Goal: Entertainment & Leisure: Consume media (video, audio)

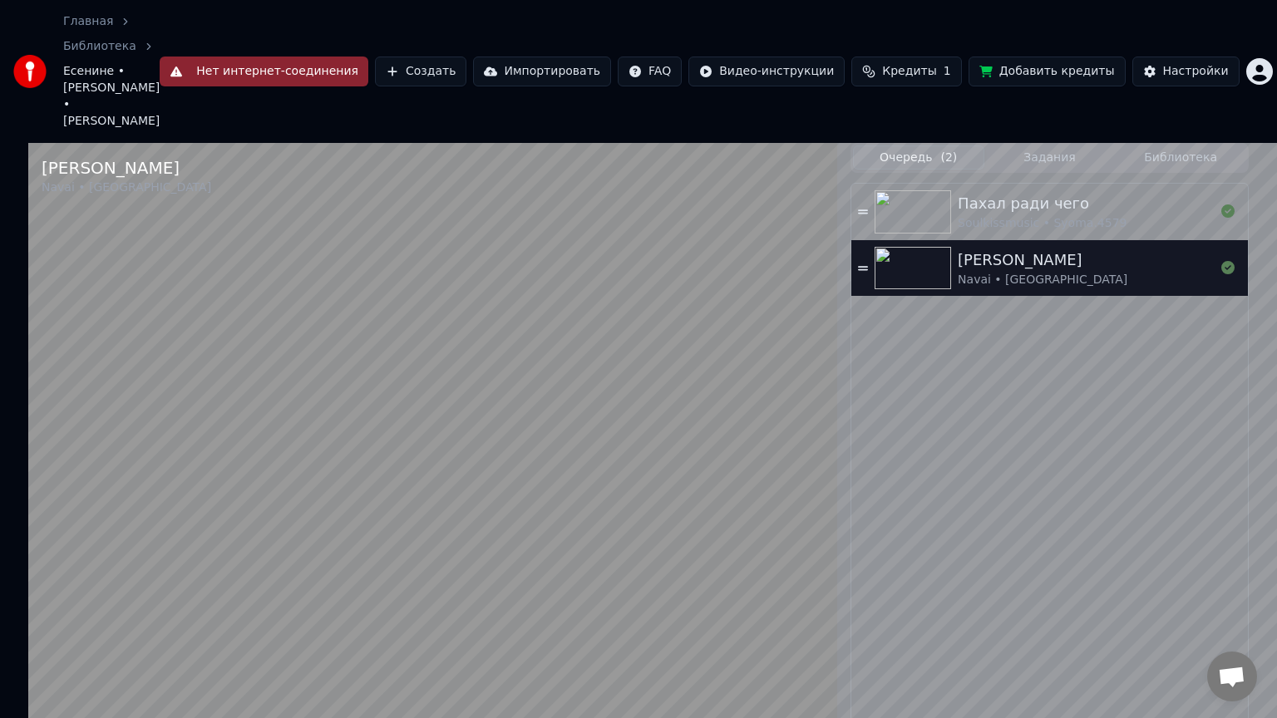
click at [28, 679] on video at bounding box center [432, 502] width 809 height 718
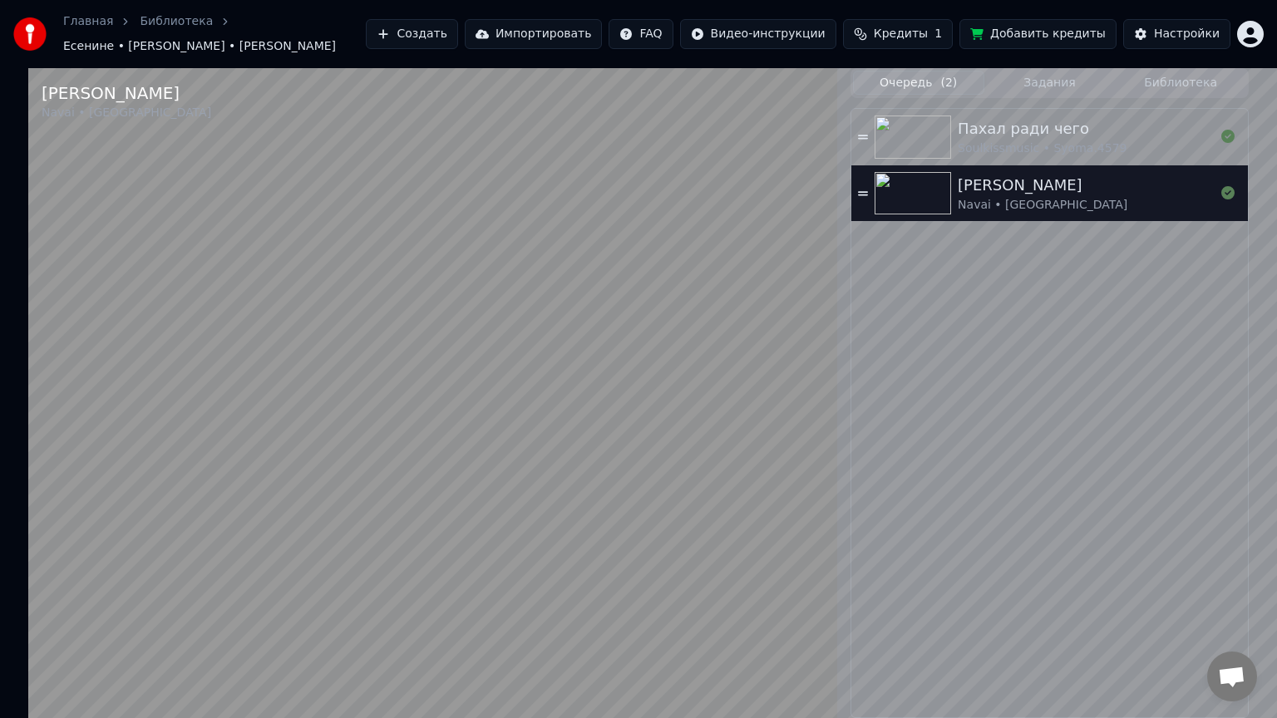
drag, startPoint x: 672, startPoint y: 373, endPoint x: 648, endPoint y: 394, distance: 31.2
click at [667, 377] on video at bounding box center [432, 427] width 809 height 718
click at [775, 329] on video at bounding box center [432, 427] width 809 height 718
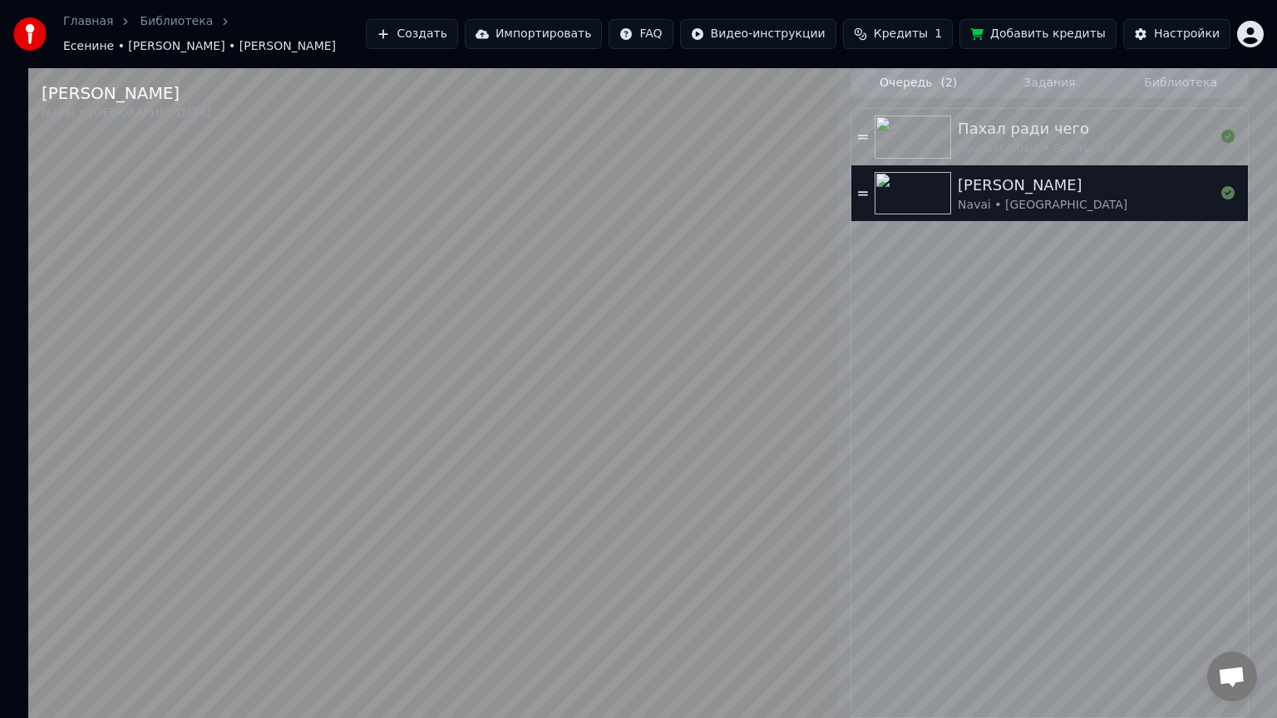
click at [133, 589] on video at bounding box center [432, 427] width 809 height 718
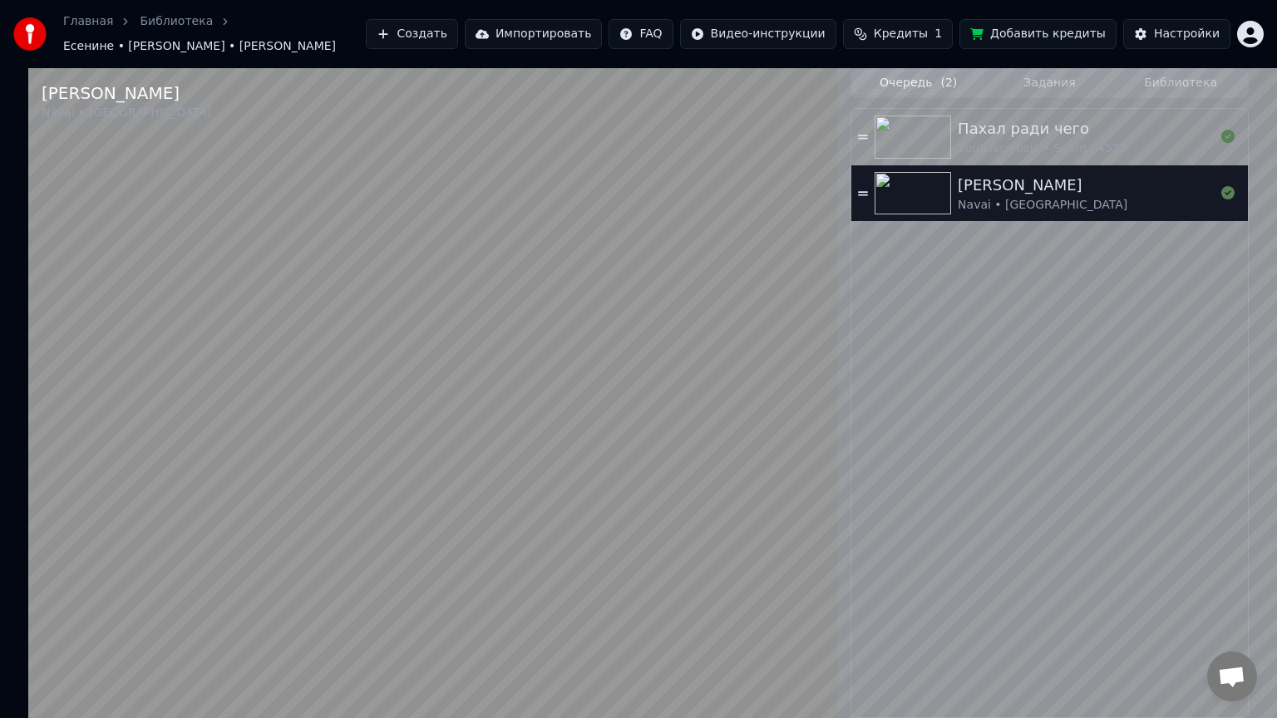
click at [647, 391] on video at bounding box center [432, 427] width 809 height 718
click at [683, 349] on video at bounding box center [432, 427] width 809 height 718
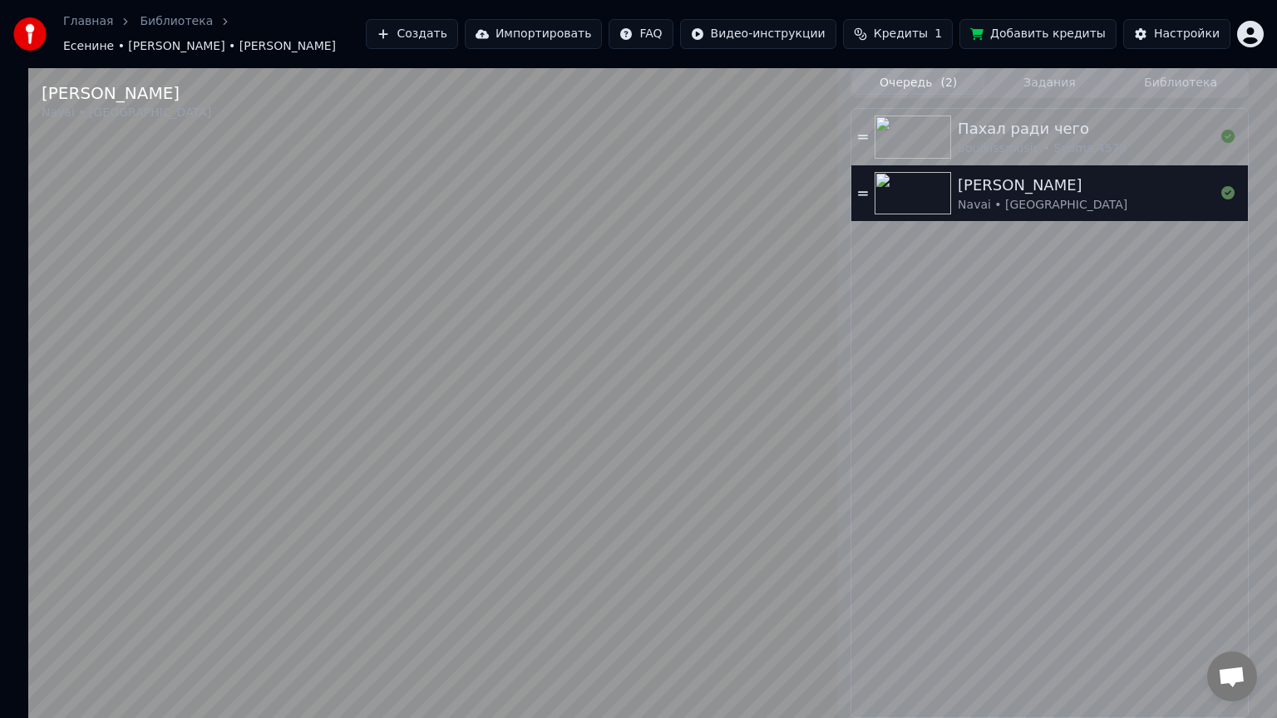
click at [604, 459] on video at bounding box center [432, 427] width 809 height 718
click at [549, 365] on video at bounding box center [432, 427] width 809 height 718
click at [308, 681] on video at bounding box center [432, 427] width 809 height 718
click at [466, 372] on video at bounding box center [432, 427] width 809 height 718
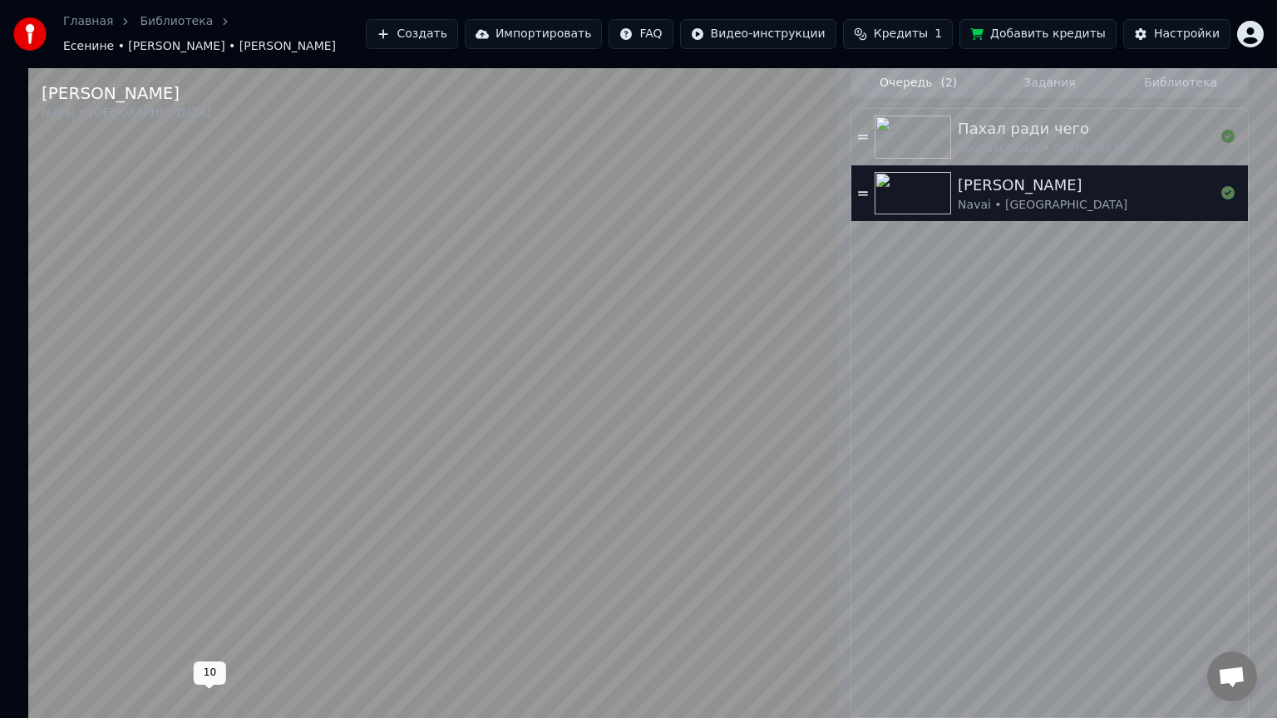
click at [411, 544] on video at bounding box center [432, 427] width 809 height 718
click at [761, 354] on video at bounding box center [432, 427] width 809 height 718
click at [28, 681] on video at bounding box center [432, 427] width 809 height 718
click at [28, 686] on div "Есенине [PERSON_NAME] • [PERSON_NAME] 0:45 / 2:50" at bounding box center [432, 427] width 809 height 718
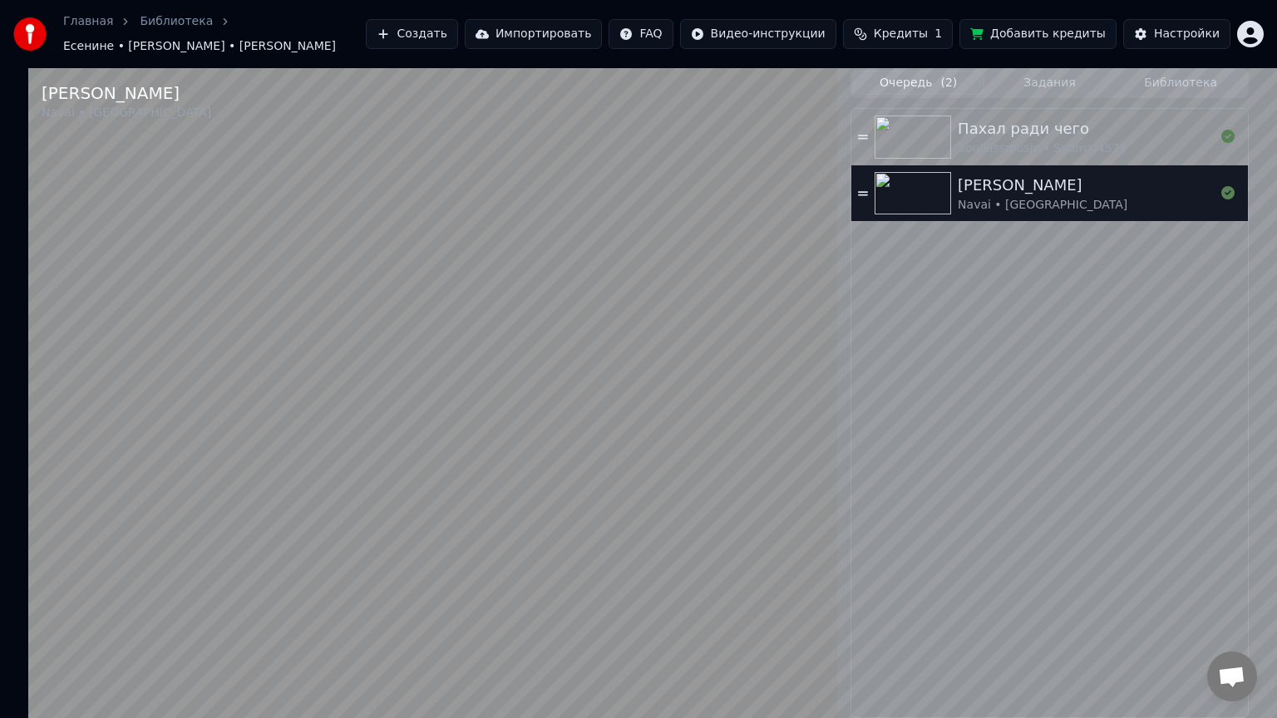
click at [28, 681] on video at bounding box center [432, 427] width 809 height 718
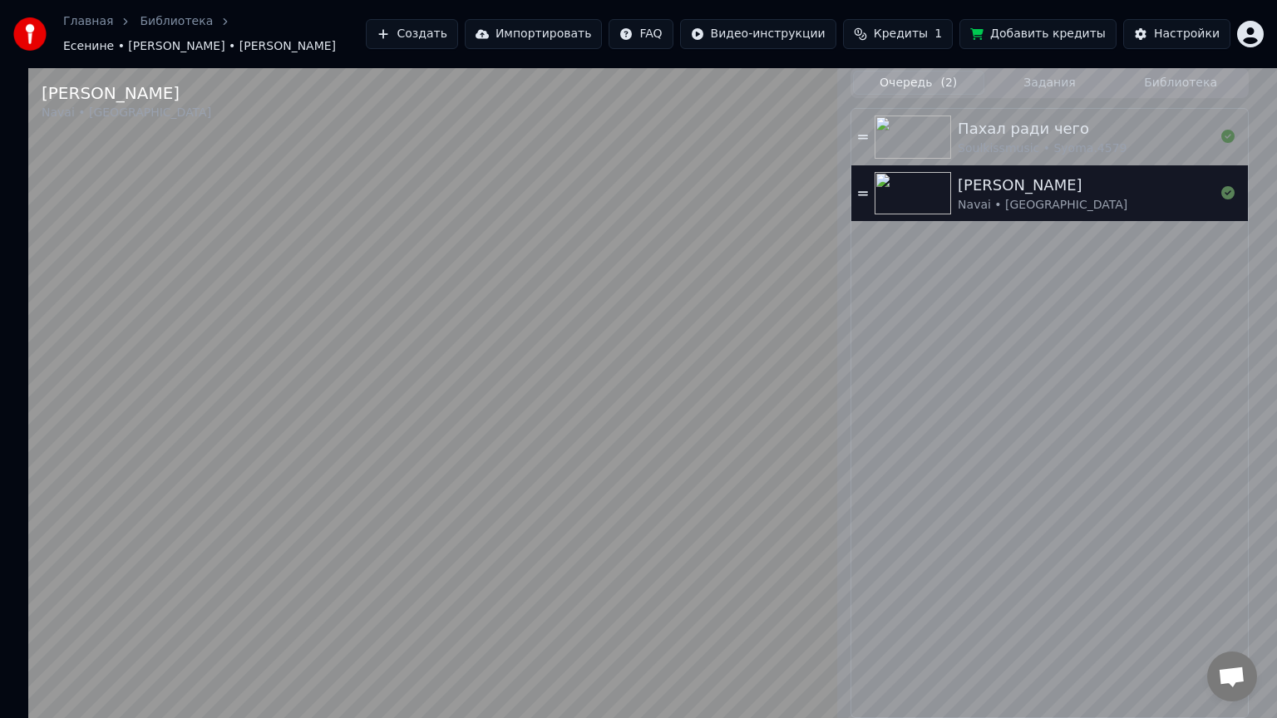
click at [524, 406] on video at bounding box center [432, 427] width 809 height 718
click at [624, 386] on video at bounding box center [432, 427] width 809 height 718
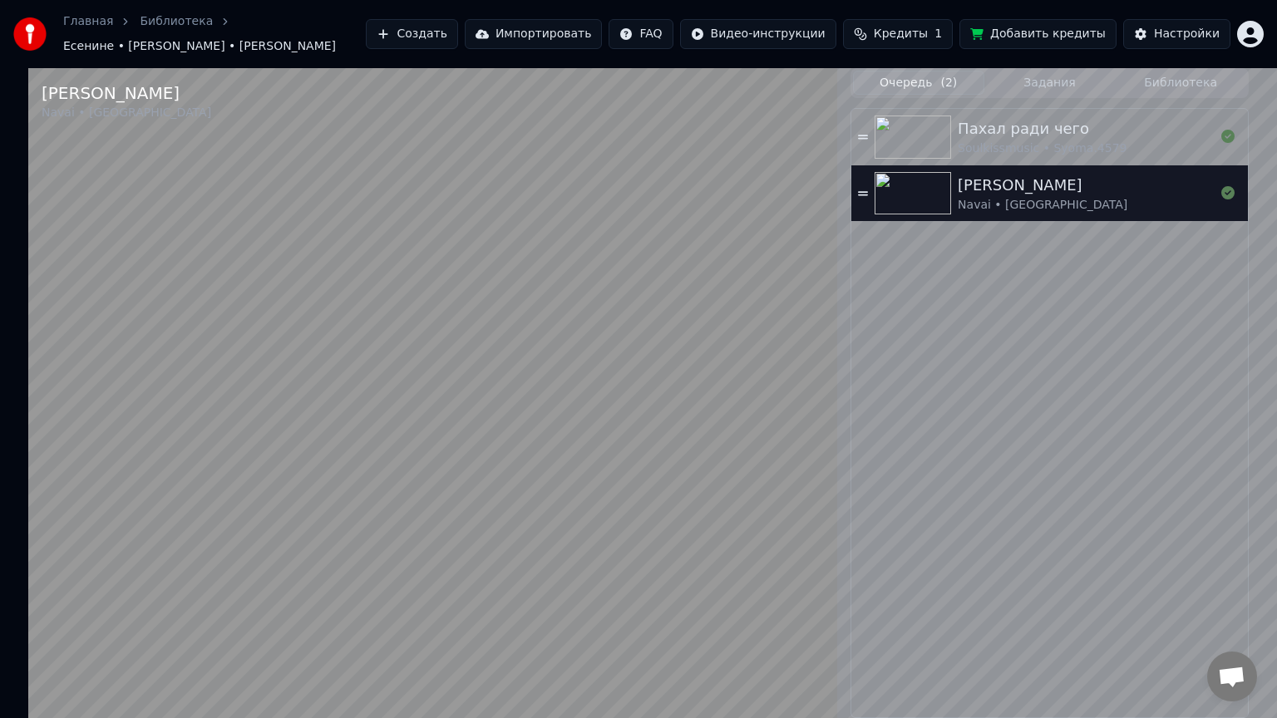
click at [720, 386] on video at bounding box center [432, 427] width 809 height 718
click at [677, 331] on video at bounding box center [432, 427] width 809 height 718
click at [602, 422] on video at bounding box center [432, 427] width 809 height 718
click at [673, 409] on video at bounding box center [432, 427] width 809 height 718
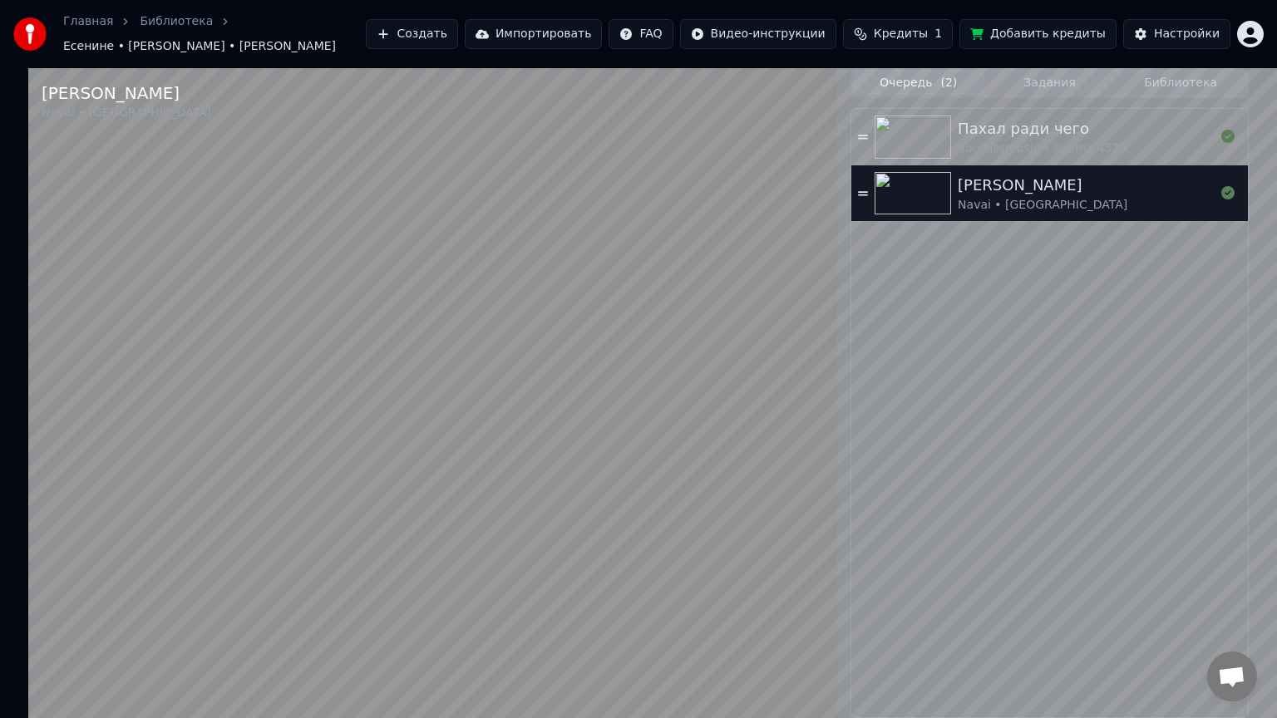
click at [666, 336] on video at bounding box center [432, 427] width 809 height 718
click at [687, 389] on video at bounding box center [432, 427] width 809 height 718
drag, startPoint x: 22, startPoint y: 681, endPoint x: 11, endPoint y: 680, distance: 11.7
click at [28, 685] on div "Есенине [PERSON_NAME] • [PERSON_NAME] 0:51 / 2:50" at bounding box center [432, 427] width 809 height 718
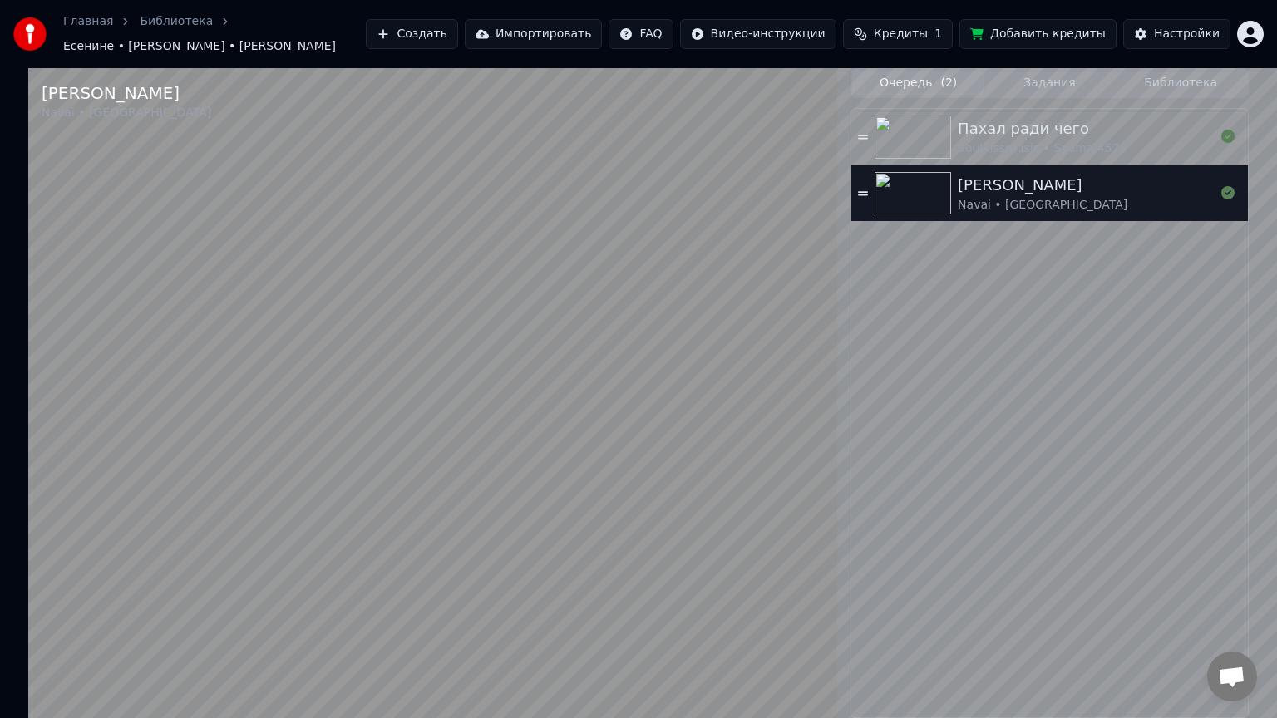
click at [618, 489] on video at bounding box center [432, 427] width 809 height 718
click at [675, 470] on video at bounding box center [432, 427] width 809 height 718
click at [678, 446] on video at bounding box center [432, 427] width 809 height 718
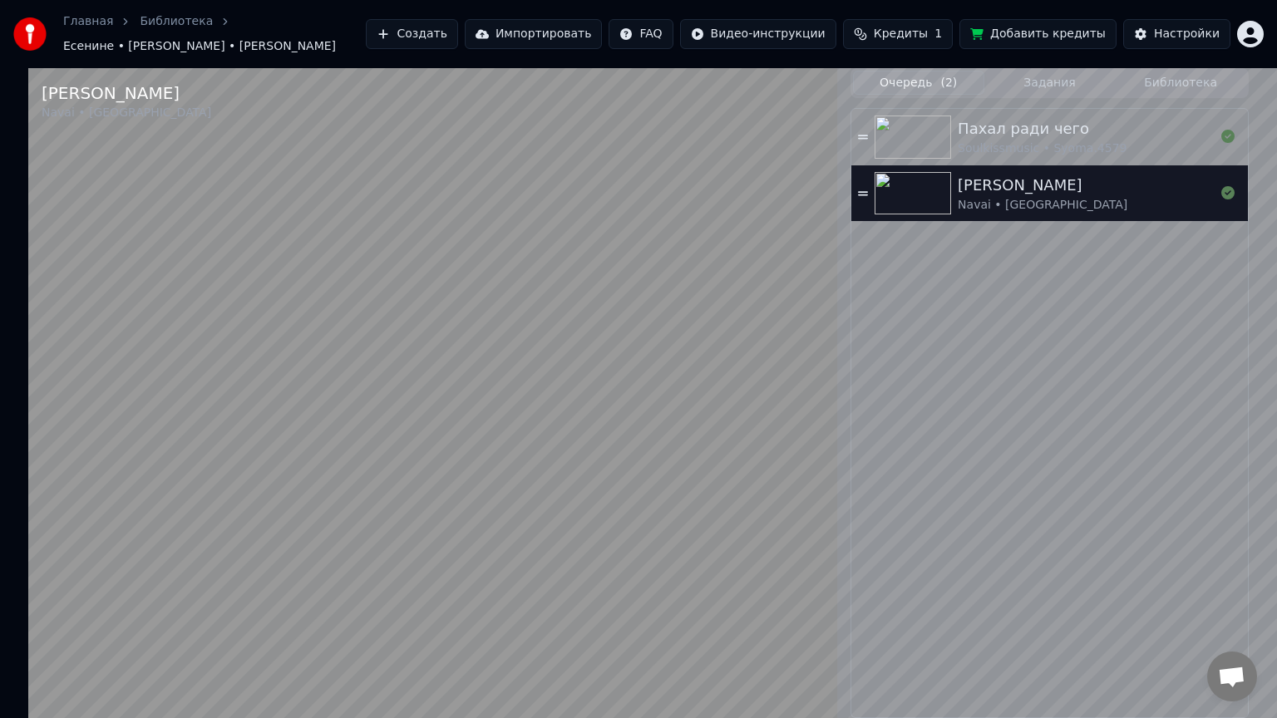
click at [233, 679] on video at bounding box center [432, 427] width 809 height 718
click at [662, 369] on video at bounding box center [432, 427] width 809 height 718
click at [546, 446] on video at bounding box center [432, 427] width 809 height 718
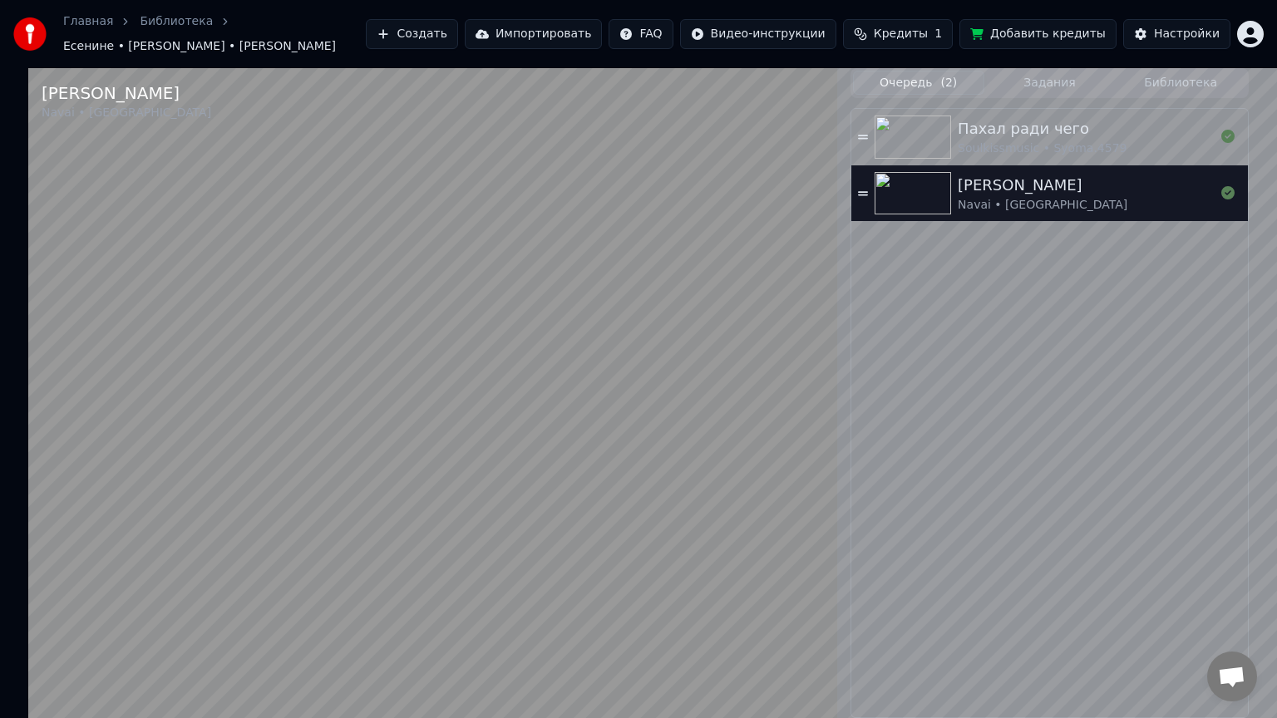
click at [653, 376] on video at bounding box center [432, 427] width 809 height 718
click at [583, 449] on video at bounding box center [432, 427] width 809 height 718
click at [745, 397] on video at bounding box center [432, 427] width 809 height 718
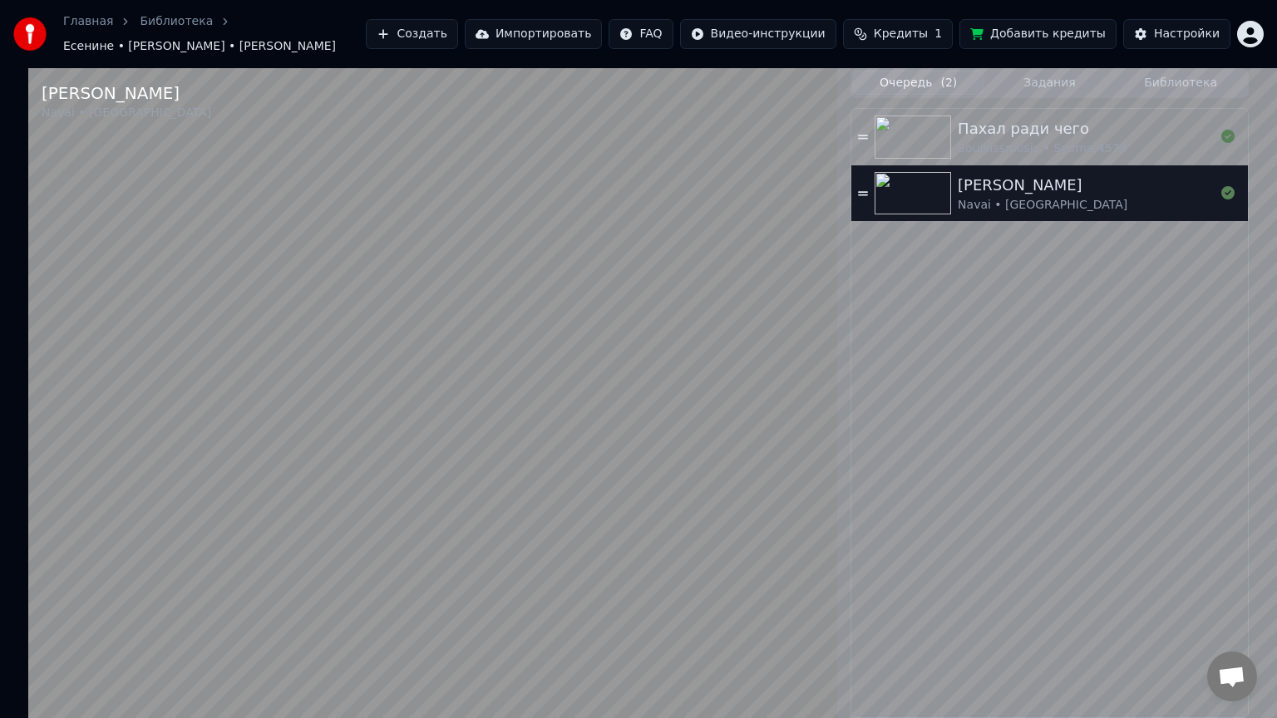
click at [589, 422] on video at bounding box center [432, 427] width 809 height 718
click at [28, 681] on video at bounding box center [432, 427] width 809 height 718
click at [359, 553] on video at bounding box center [432, 427] width 809 height 718
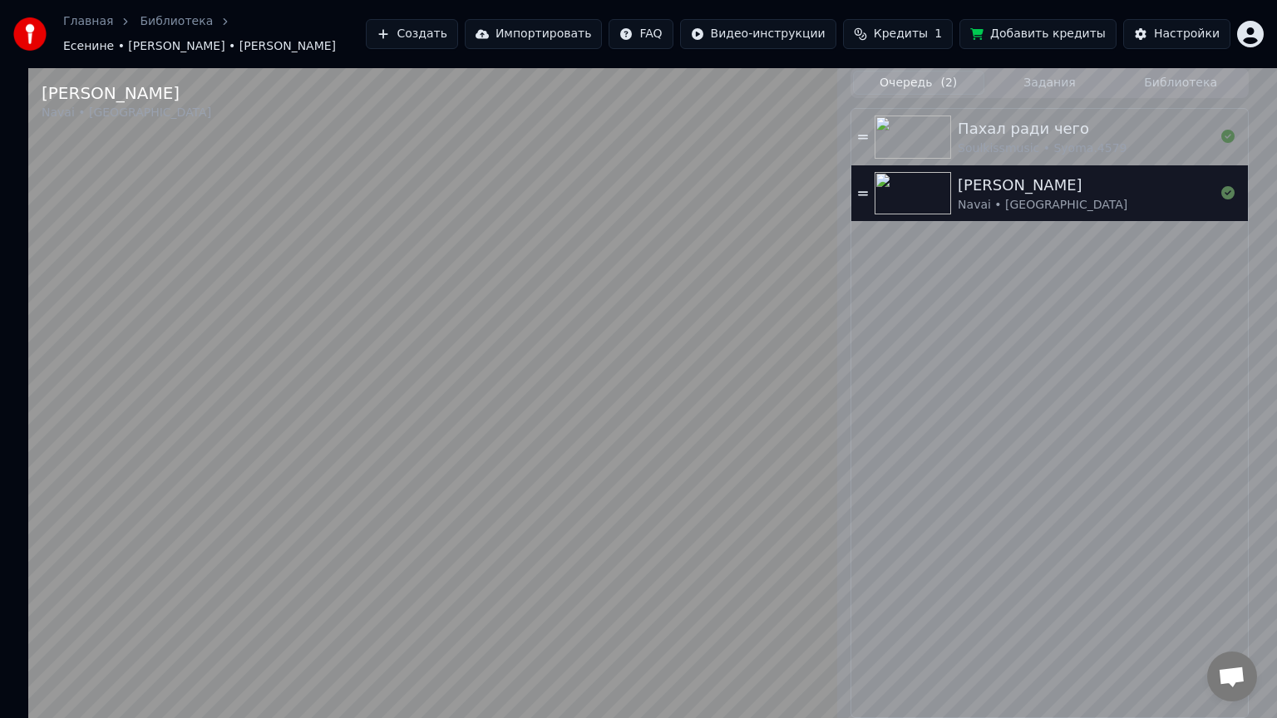
click at [495, 491] on video at bounding box center [432, 427] width 809 height 718
click at [738, 309] on video at bounding box center [432, 427] width 809 height 718
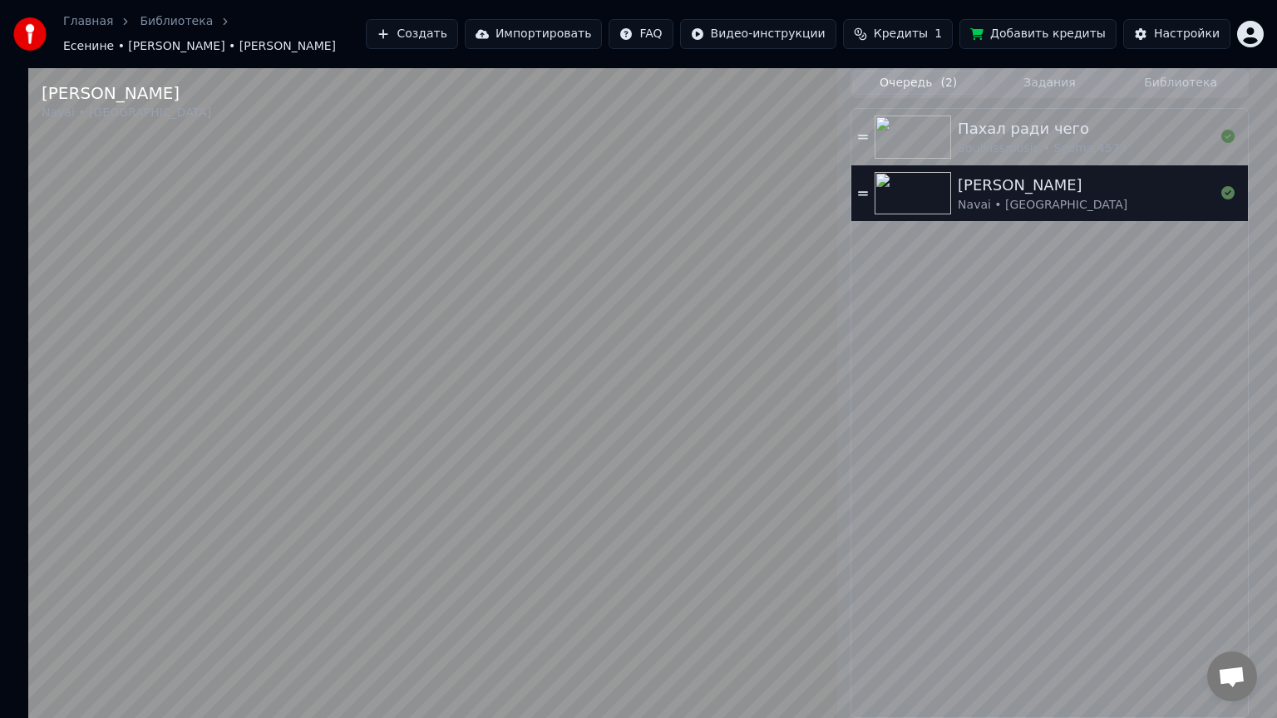
click at [555, 496] on video at bounding box center [432, 427] width 809 height 718
click at [615, 470] on video at bounding box center [432, 427] width 809 height 718
click at [627, 428] on video at bounding box center [432, 427] width 809 height 718
click at [662, 400] on video at bounding box center [432, 427] width 809 height 718
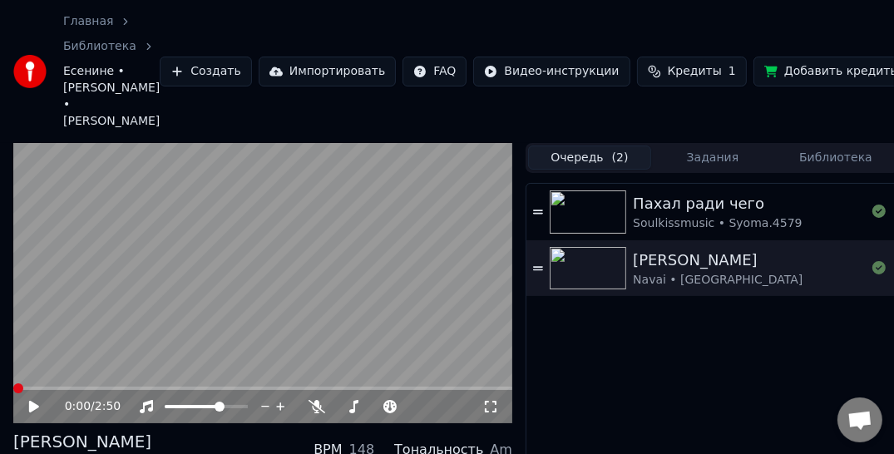
click at [13, 383] on span at bounding box center [18, 388] width 10 height 10
click at [490, 400] on icon at bounding box center [490, 406] width 17 height 13
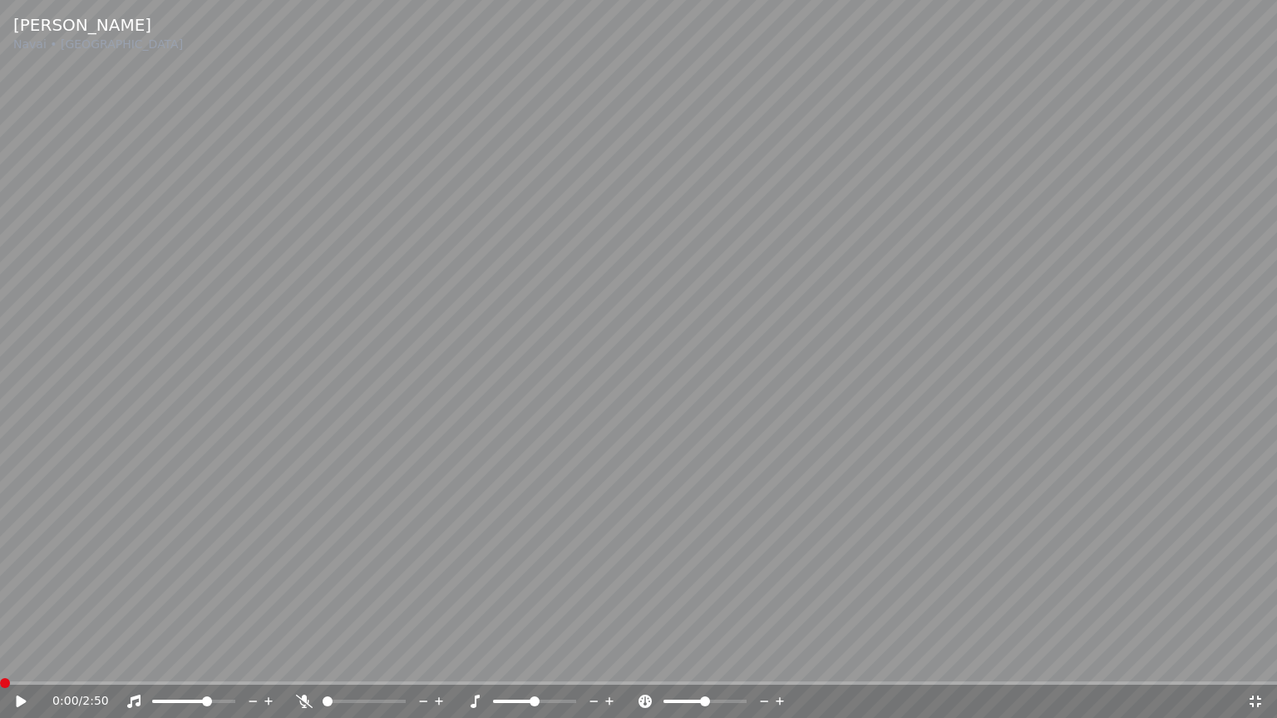
click at [653, 301] on video at bounding box center [638, 359] width 1277 height 718
click at [11, 685] on div "0:00 / 2:50" at bounding box center [638, 701] width 1277 height 33
drag, startPoint x: 25, startPoint y: 692, endPoint x: 17, endPoint y: 707, distance: 16.4
click at [20, 702] on div "0:00 / 2:50" at bounding box center [639, 701] width 1264 height 17
click at [19, 704] on icon at bounding box center [21, 702] width 8 height 10
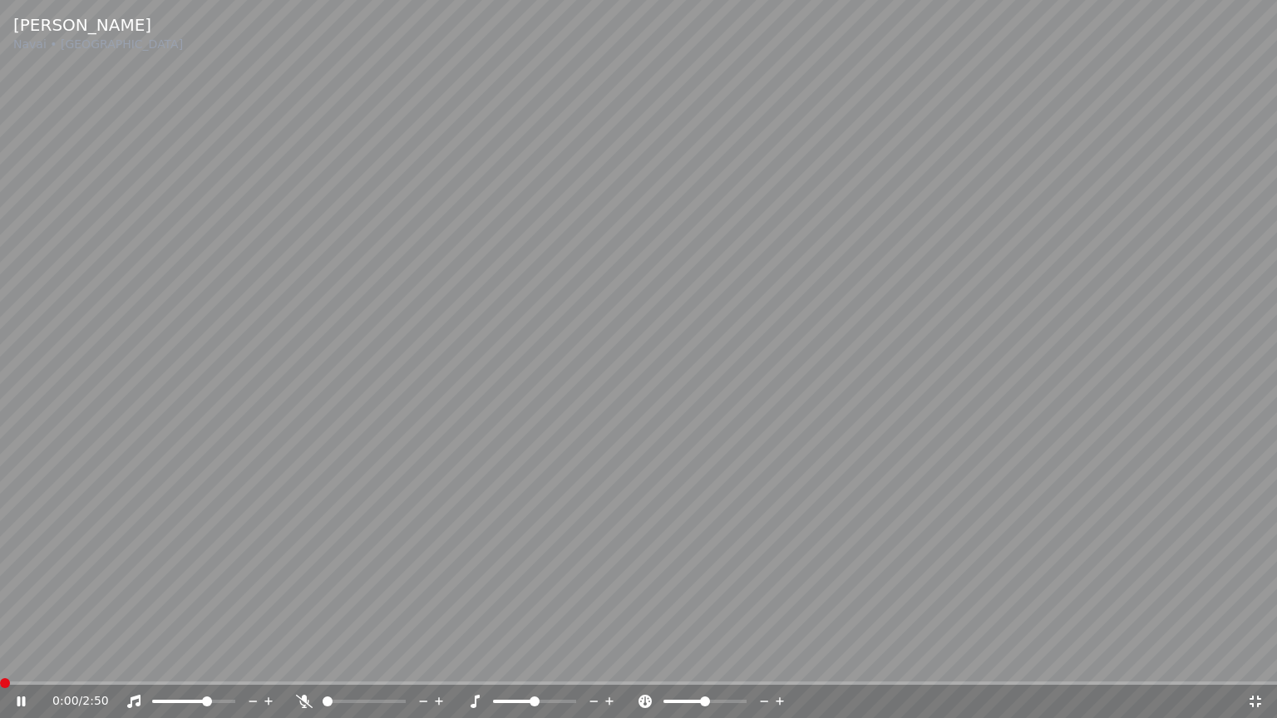
click at [22, 698] on icon at bounding box center [32, 701] width 39 height 13
click at [26, 698] on icon at bounding box center [32, 701] width 39 height 13
click at [639, 422] on video at bounding box center [638, 359] width 1277 height 718
click at [0, 678] on span at bounding box center [5, 683] width 10 height 10
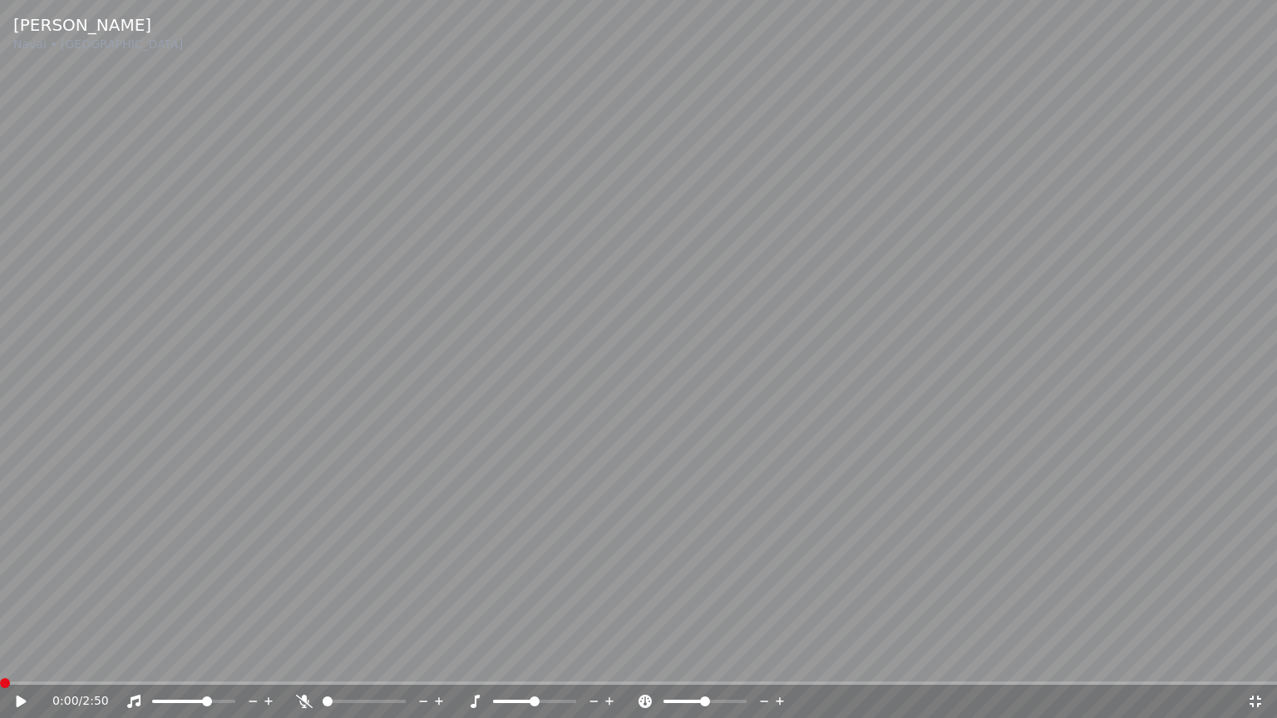
click at [605, 386] on video at bounding box center [638, 359] width 1277 height 718
click at [1254, 700] on icon at bounding box center [1255, 701] width 17 height 13
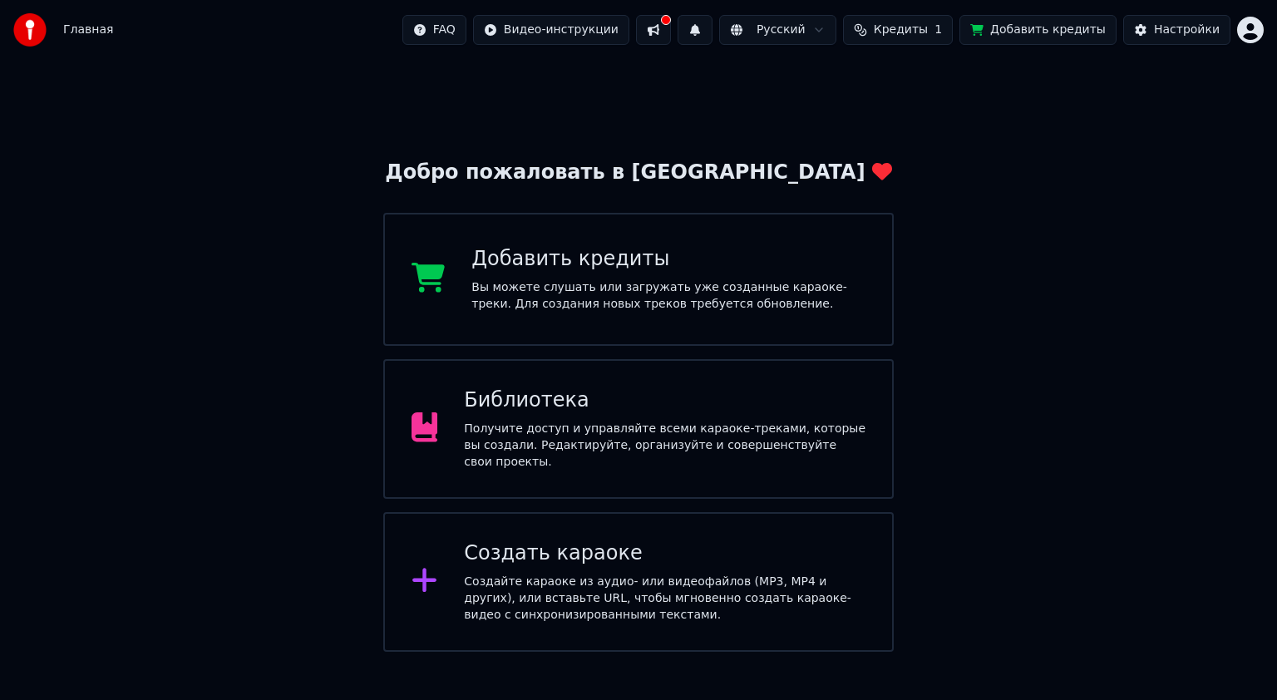
click at [532, 400] on div "Библиотека" at bounding box center [665, 400] width 402 height 27
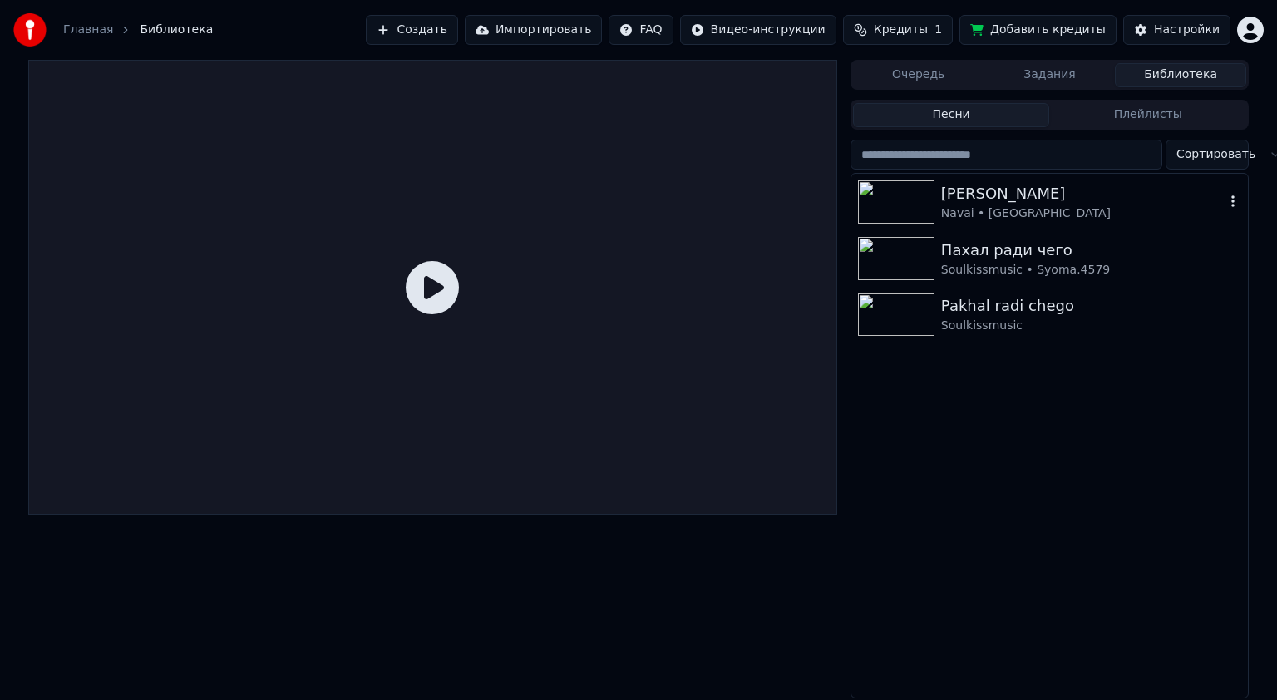
click at [938, 200] on div at bounding box center [899, 201] width 83 height 43
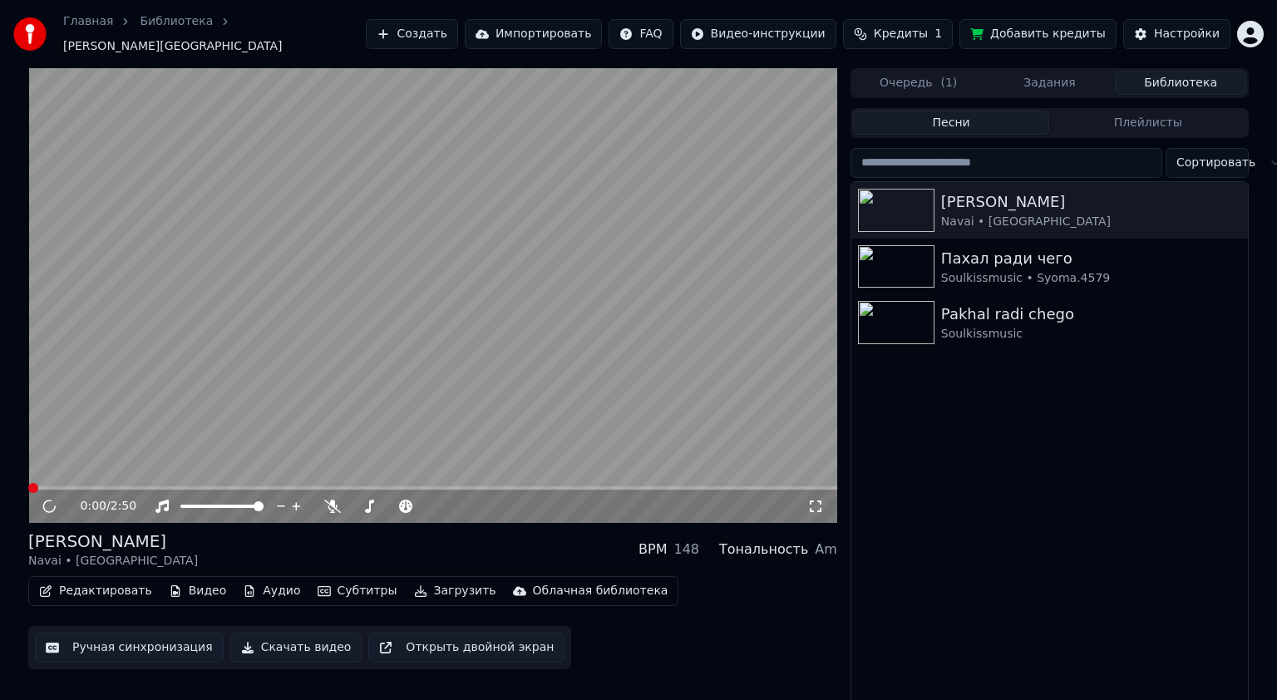
click at [273, 333] on video at bounding box center [432, 295] width 809 height 455
click at [28, 483] on span at bounding box center [33, 488] width 10 height 10
click at [487, 276] on video at bounding box center [432, 295] width 809 height 455
click at [28, 485] on span at bounding box center [33, 488] width 10 height 10
click at [815, 500] on icon at bounding box center [815, 506] width 17 height 13
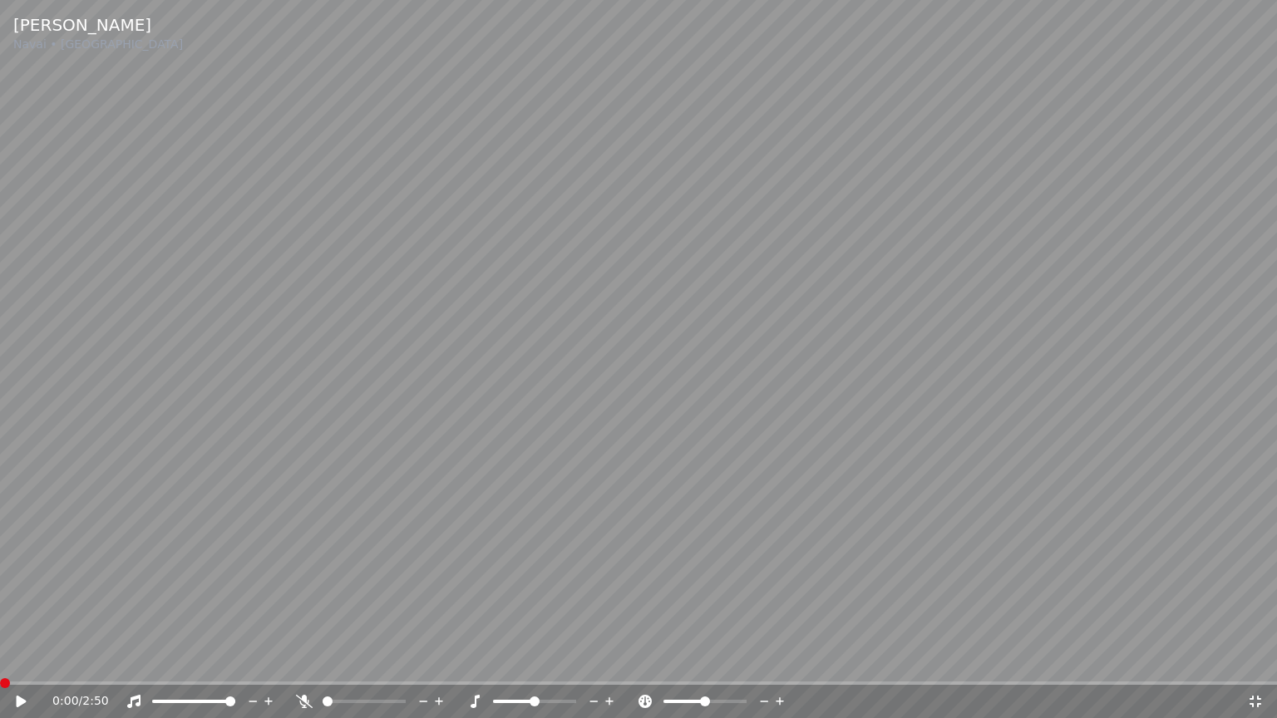
click at [832, 429] on video at bounding box center [638, 359] width 1277 height 718
click at [198, 699] on span at bounding box center [175, 701] width 46 height 3
click at [193, 699] on span at bounding box center [198, 702] width 10 height 10
click at [188, 699] on span at bounding box center [175, 701] width 46 height 3
click at [545, 310] on video at bounding box center [638, 359] width 1277 height 718
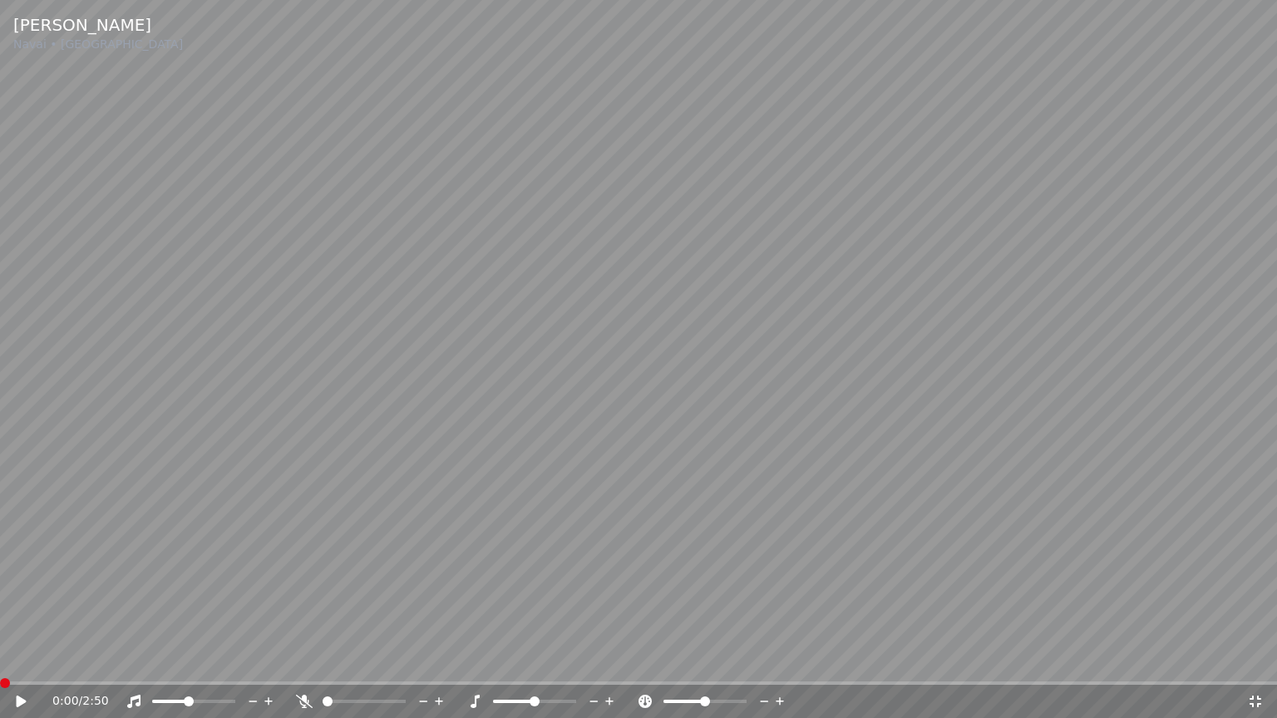
click at [0, 682] on span at bounding box center [0, 683] width 0 height 3
click at [652, 403] on video at bounding box center [638, 359] width 1277 height 718
click at [648, 568] on video at bounding box center [638, 359] width 1277 height 718
click at [0, 681] on span at bounding box center [5, 683] width 10 height 10
click at [549, 402] on video at bounding box center [638, 359] width 1277 height 718
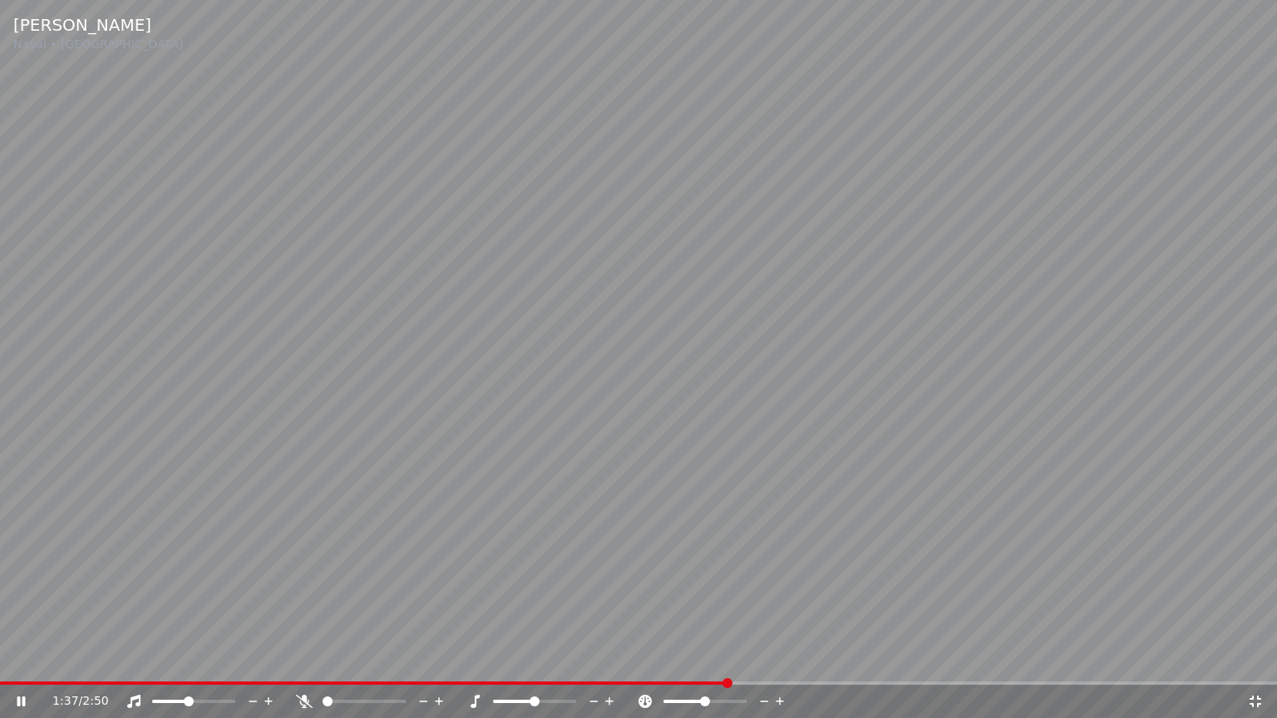
click at [905, 436] on video at bounding box center [638, 359] width 1277 height 718
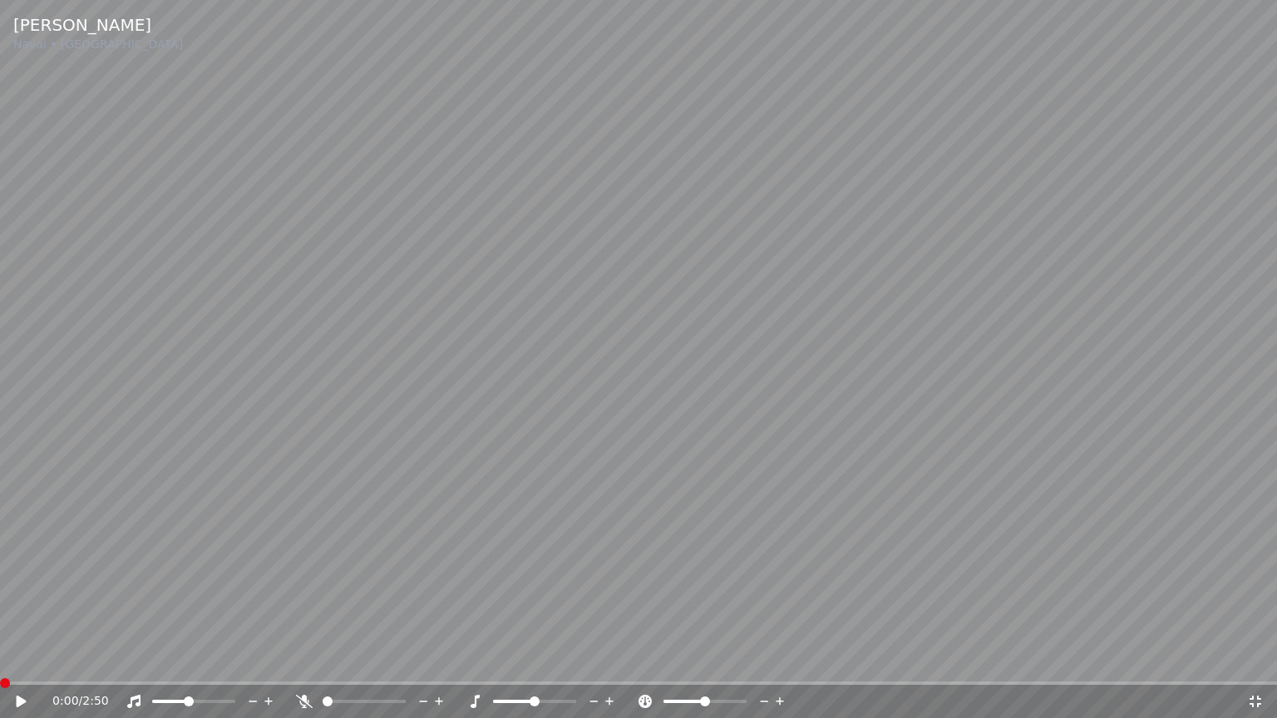
click at [0, 688] on span at bounding box center [5, 683] width 10 height 10
click at [668, 346] on video at bounding box center [638, 359] width 1277 height 718
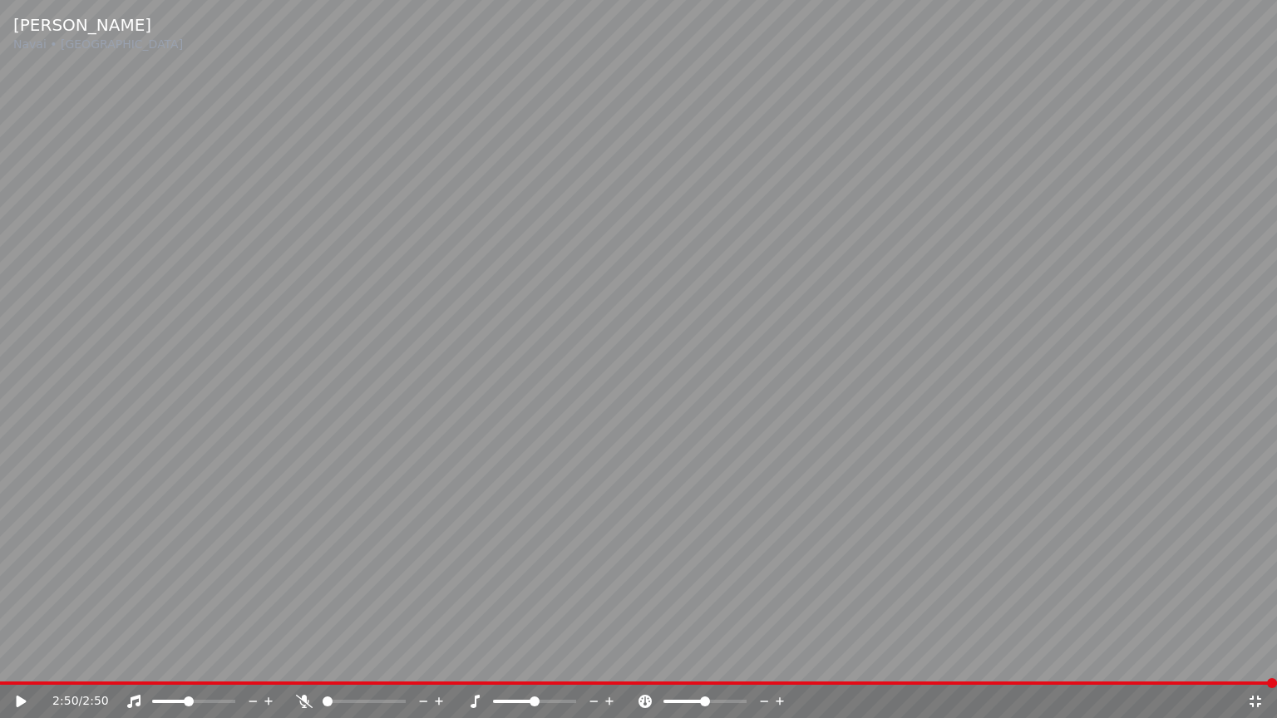
click at [1255, 695] on icon at bounding box center [1255, 701] width 17 height 13
